Goal: Information Seeking & Learning: Learn about a topic

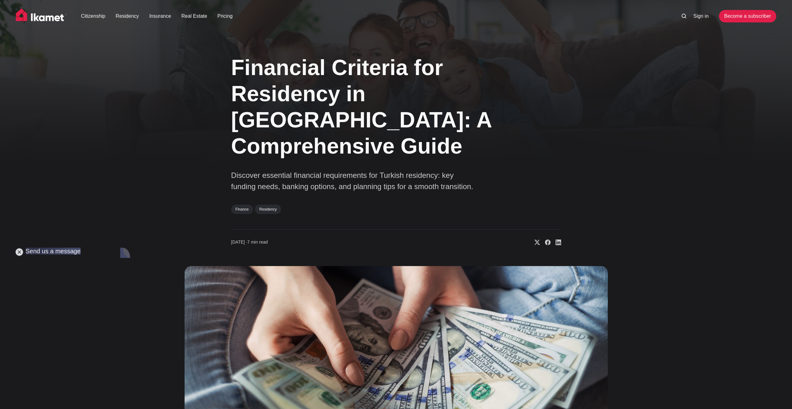
scroll to position [5722, 0]
click at [149, 237] on div "Financial Criteria for Residency in Turkey: A Comprehensive Guide Discover esse…" at bounding box center [396, 277] width 503 height 462
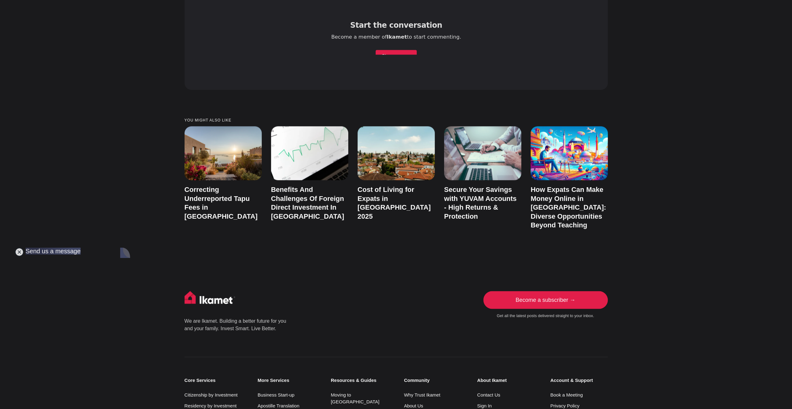
scroll to position [3452, 0]
click at [495, 391] on link "Contact Us" at bounding box center [488, 393] width 23 height 5
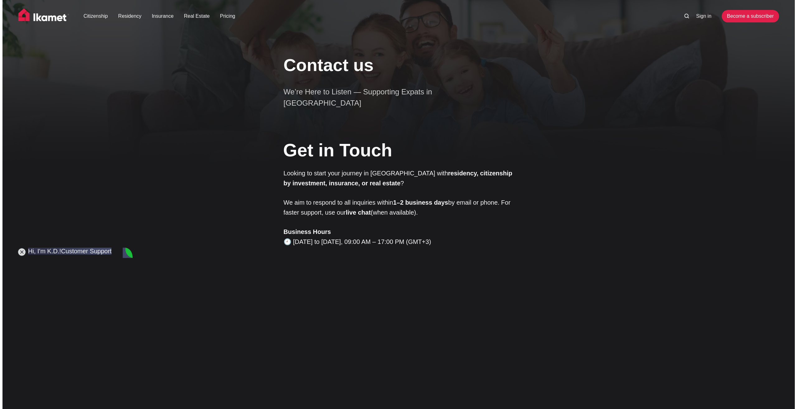
scroll to position [5722, 0]
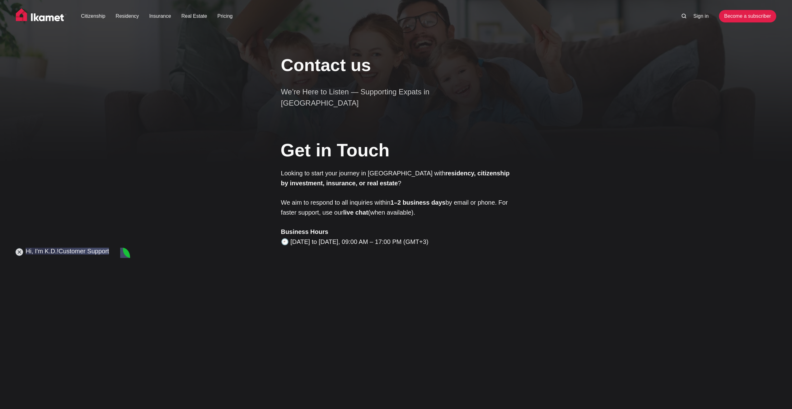
click at [688, 14] on li at bounding box center [685, 15] width 7 height 7
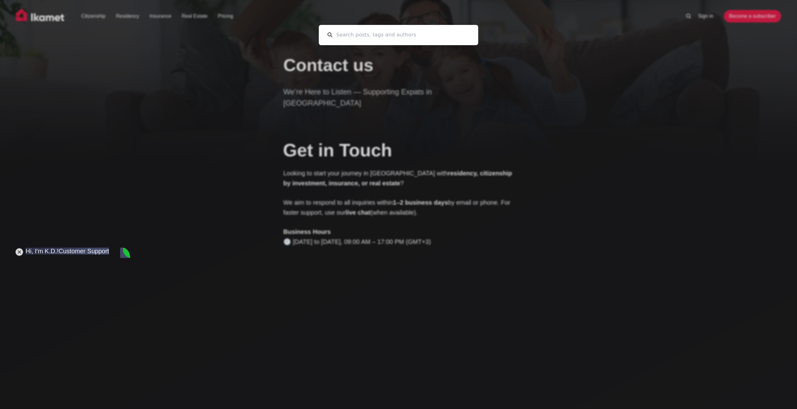
scroll to position [0, 0]
click at [686, 15] on div "Cancel" at bounding box center [398, 204] width 797 height 409
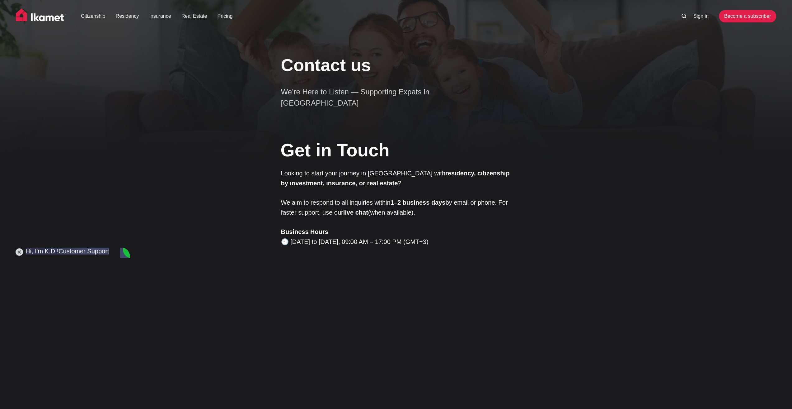
click at [682, 17] on icon at bounding box center [684, 16] width 5 height 5
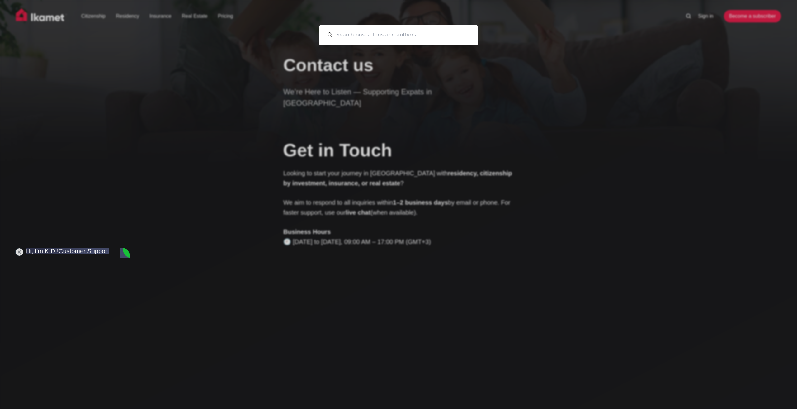
click at [459, 33] on input at bounding box center [400, 35] width 137 height 20
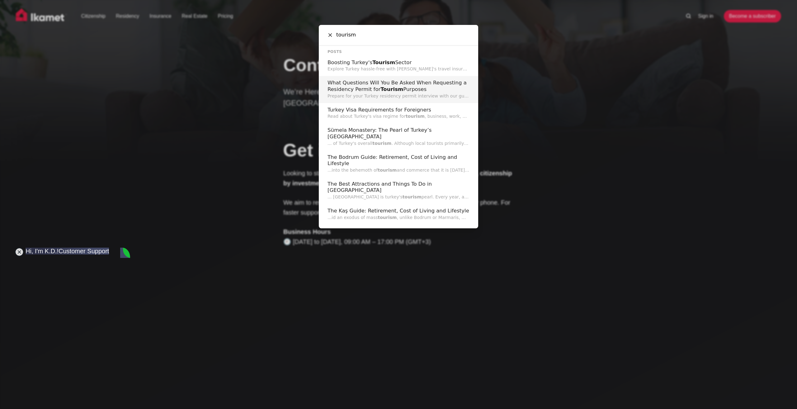
type input "tourism"
click at [385, 87] on span "Tourism" at bounding box center [391, 89] width 23 height 6
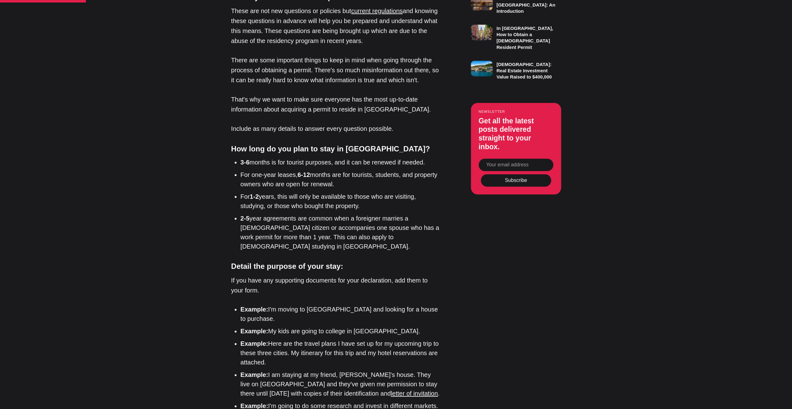
scroll to position [560, 0]
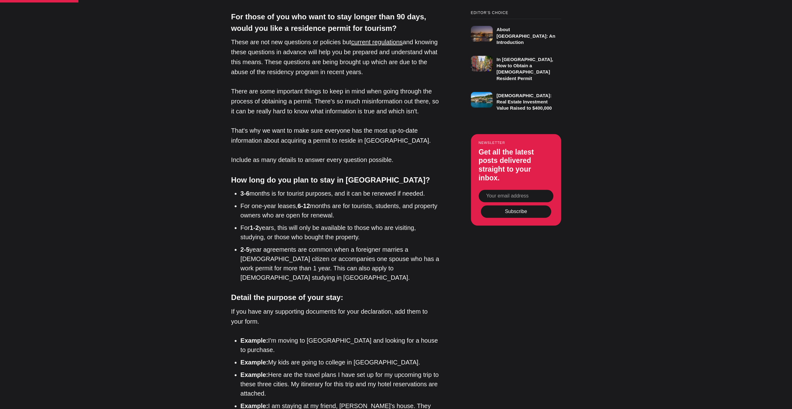
drag, startPoint x: 352, startPoint y: 216, endPoint x: 239, endPoint y: 206, distance: 113.4
click at [239, 206] on ul "3-6 months is for tourist purposes, and it can be renewed if needed. For one-ye…" at bounding box center [338, 235] width 204 height 93
copy li "For one-year leases, 6-12 months are for tourists, students, and property owner…"
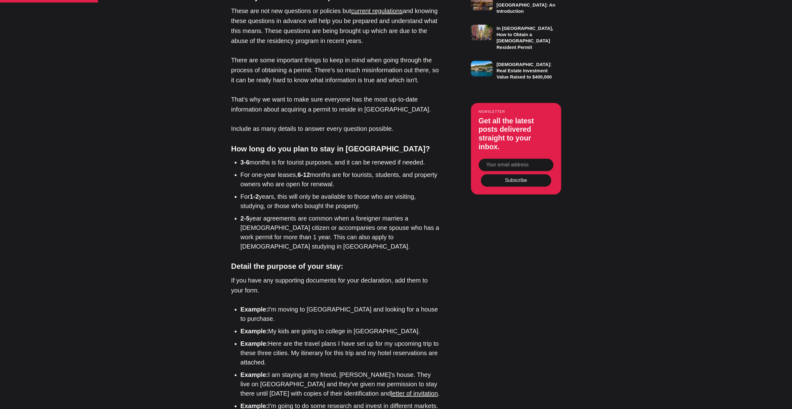
scroll to position [622, 0]
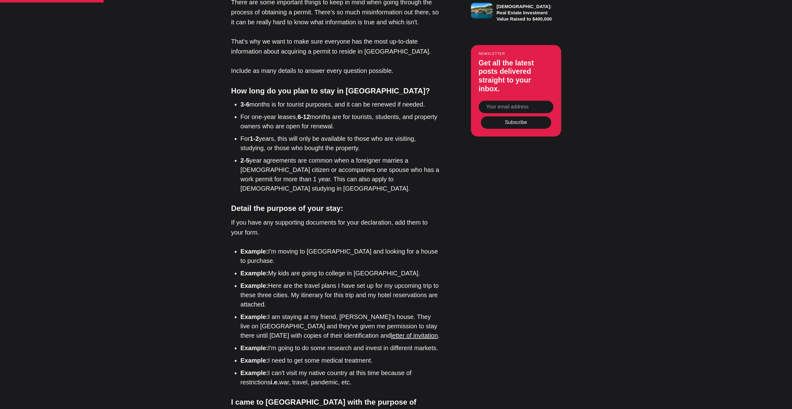
scroll to position [716, 0]
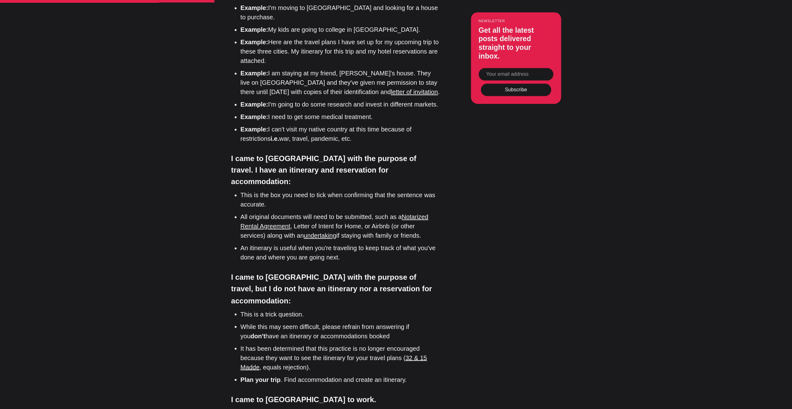
scroll to position [902, 0]
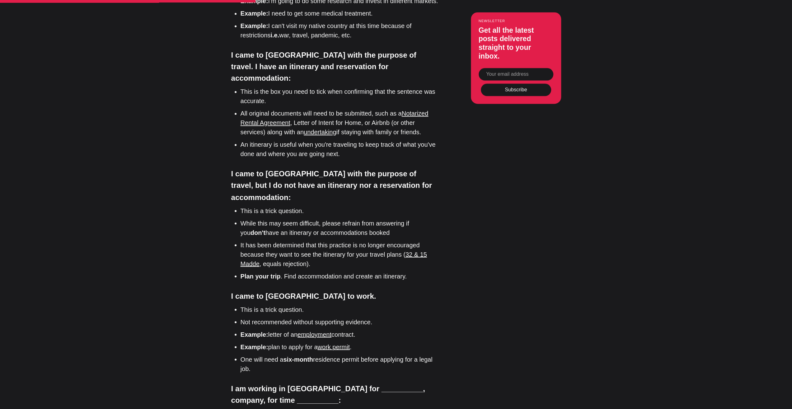
scroll to position [1027, 0]
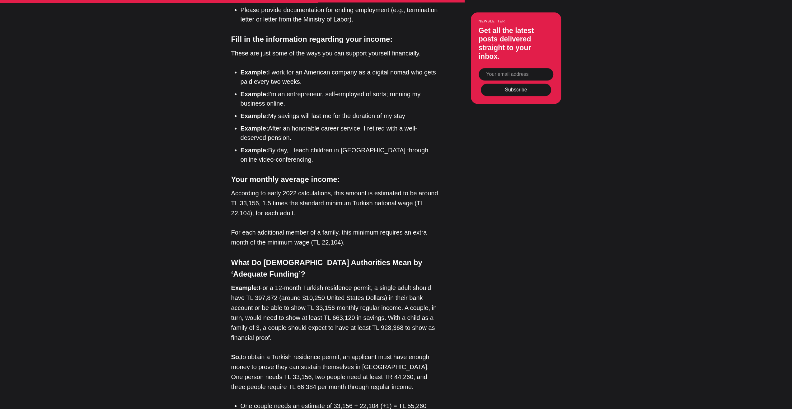
scroll to position [1525, 0]
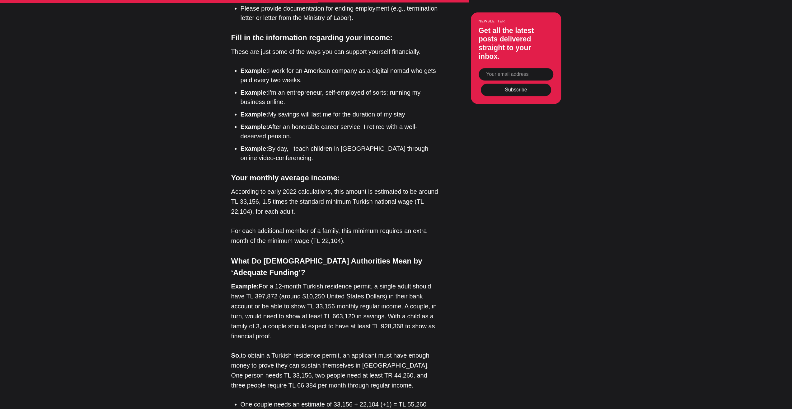
click at [469, 151] on div "Editor’s Choice About [GEOGRAPHIC_DATA]: An Introduction In [GEOGRAPHIC_DATA], …" at bounding box center [395, 57] width 409 height 2022
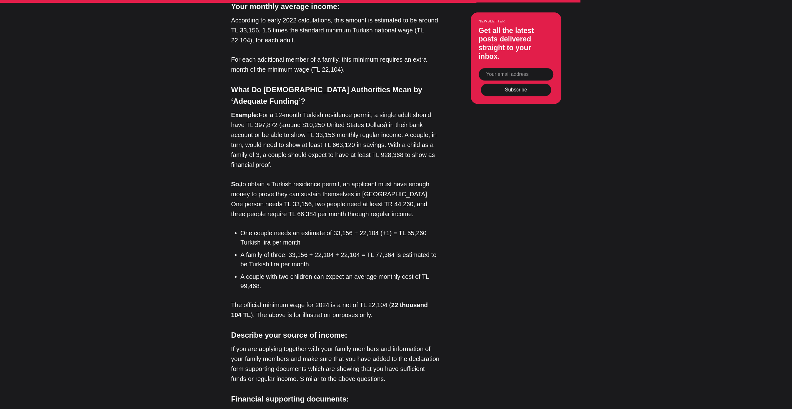
scroll to position [1805, 0]
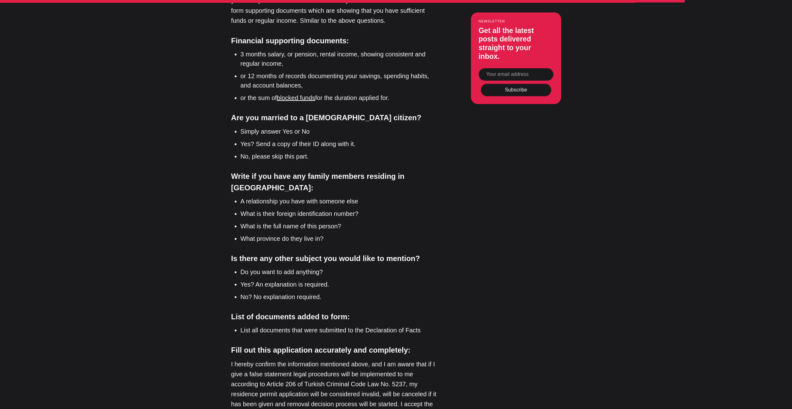
scroll to position [2085, 0]
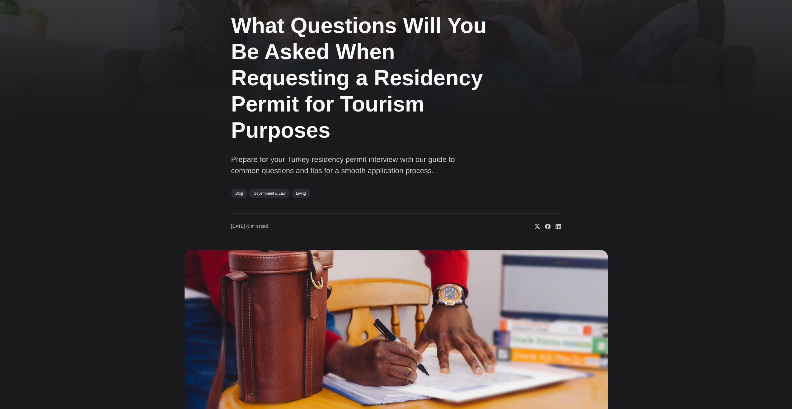
scroll to position [0, 0]
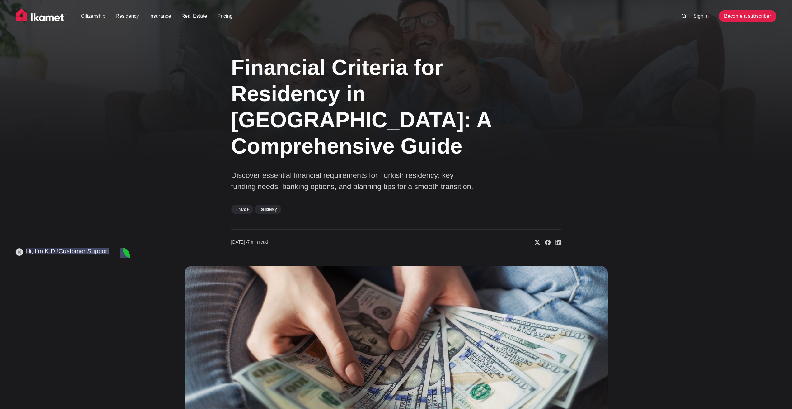
scroll to position [5722, 0]
click at [17, 250] on jdiv at bounding box center [19, 251] width 9 height 9
